Goal: Task Accomplishment & Management: Use online tool/utility

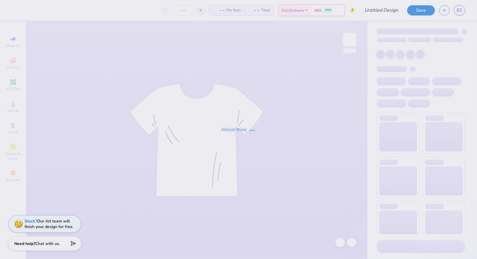
type input "[PERSON_NAME] : [US_STATE][GEOGRAPHIC_DATA]"
type input "24"
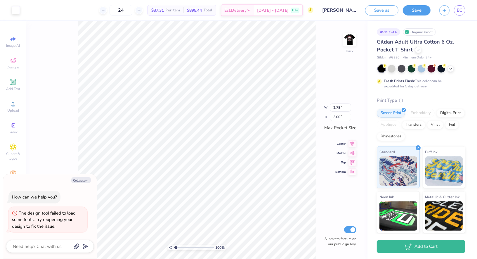
type textarea "x"
type input "2.36"
type input "2.54"
click at [350, 46] on img at bounding box center [349, 39] width 23 height 23
click at [352, 143] on icon at bounding box center [352, 143] width 8 height 7
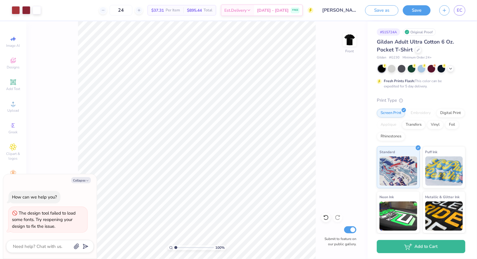
click at [414, 51] on div "Gildan Adult Ultra Cotton 6 Oz. Pocket T-Shirt" at bounding box center [421, 46] width 88 height 16
click at [417, 50] on icon at bounding box center [418, 49] width 3 height 3
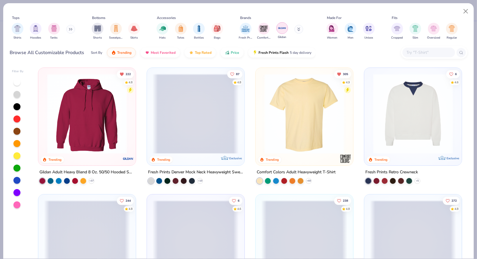
click at [279, 25] on img "filter for Gildan" at bounding box center [282, 28] width 9 height 9
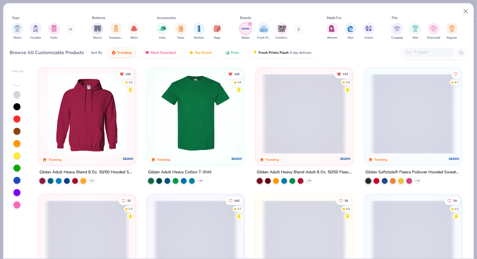
click at [191, 123] on img at bounding box center [196, 114] width 86 height 80
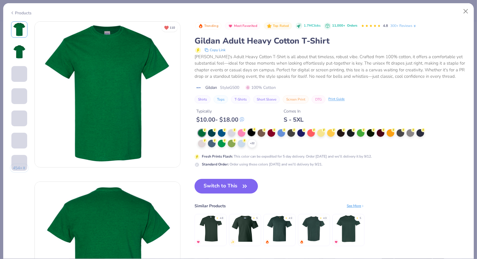
click at [254, 131] on circle at bounding box center [254, 129] width 4 height 4
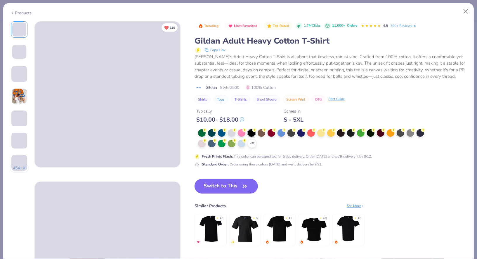
click at [234, 185] on button "Switch to This" at bounding box center [225, 186] width 63 height 15
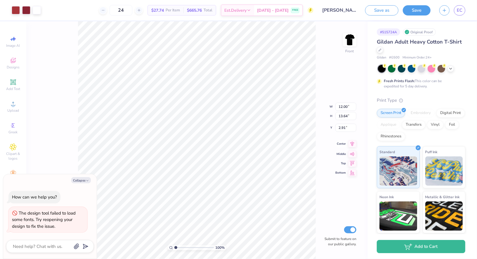
click at [353, 144] on icon at bounding box center [352, 143] width 8 height 7
click at [341, 38] on div "100 % Front Submit to feature on our public gallery." at bounding box center [196, 139] width 341 height 237
click at [352, 37] on img at bounding box center [349, 39] width 23 height 23
type textarea "x"
type input "5.38"
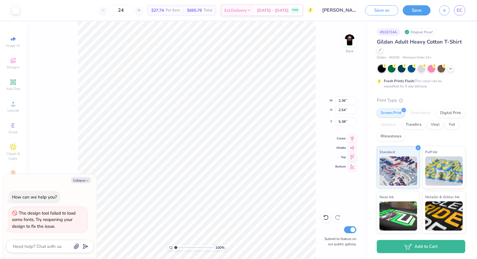
type textarea "x"
type input "4.93"
type textarea "x"
type input "2.70"
type input "2.91"
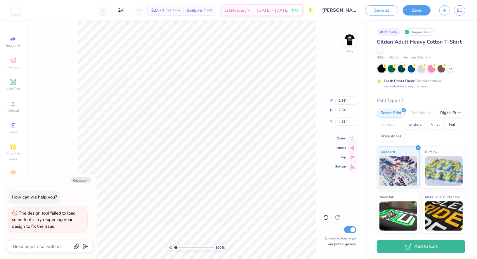
type input "4.56"
type textarea "x"
type input "3.85"
click at [346, 43] on img at bounding box center [349, 39] width 23 height 23
click at [423, 8] on button "Save" at bounding box center [417, 9] width 28 height 10
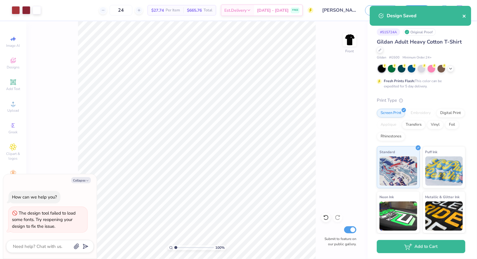
click at [464, 15] on icon "close" at bounding box center [463, 16] width 3 height 3
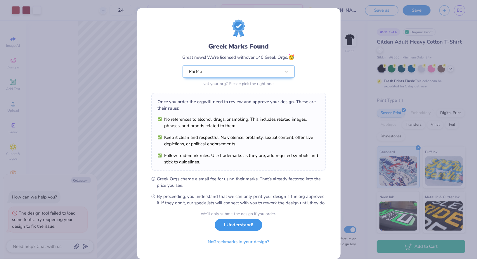
click at [235, 231] on button "I Understand!" at bounding box center [239, 225] width 48 height 12
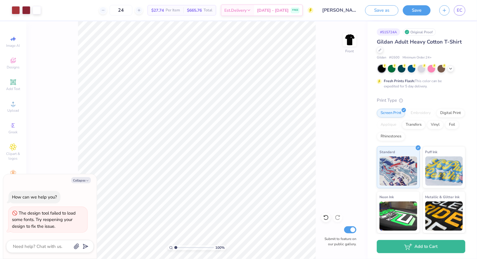
type textarea "x"
